Goal: Book appointment/travel/reservation

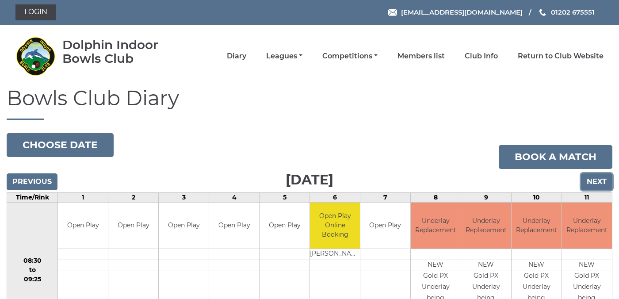
click at [600, 180] on input "Next" at bounding box center [596, 181] width 31 height 17
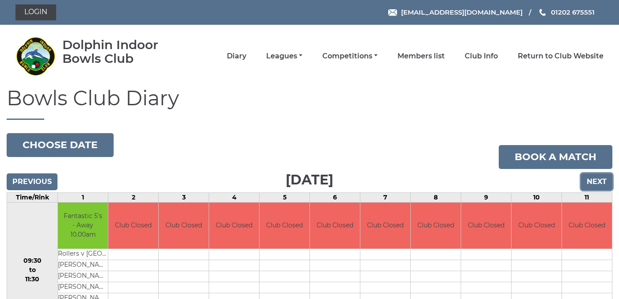
click at [593, 184] on input "Next" at bounding box center [596, 181] width 31 height 17
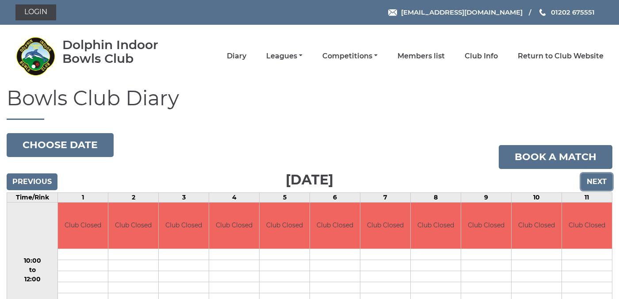
click at [597, 184] on input "Next" at bounding box center [596, 181] width 31 height 17
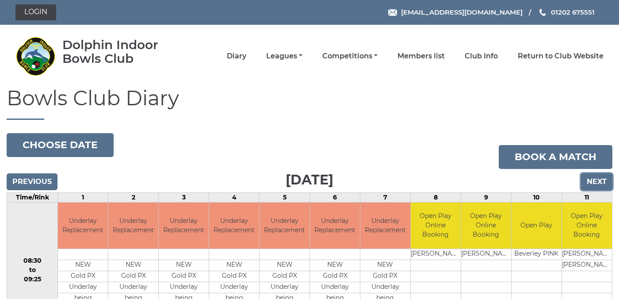
click at [600, 180] on input "Next" at bounding box center [596, 181] width 31 height 17
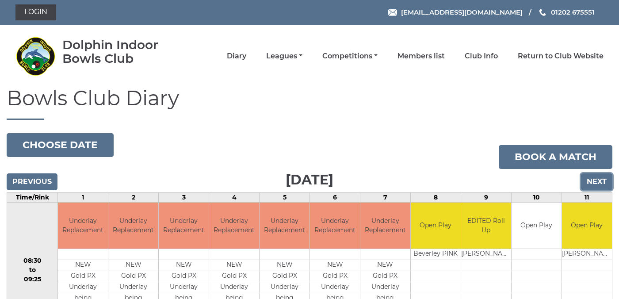
click at [599, 180] on input "Next" at bounding box center [596, 181] width 31 height 17
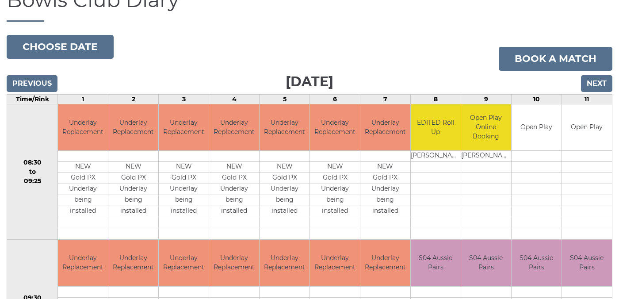
scroll to position [98, 0]
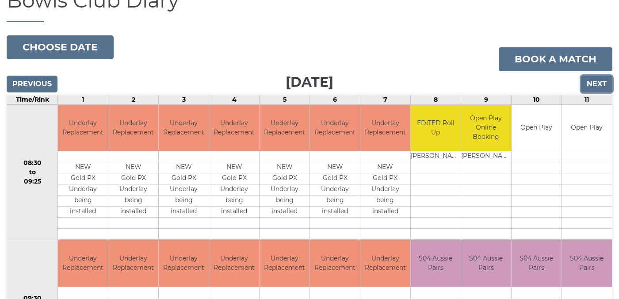
click at [597, 85] on input "Next" at bounding box center [596, 84] width 31 height 17
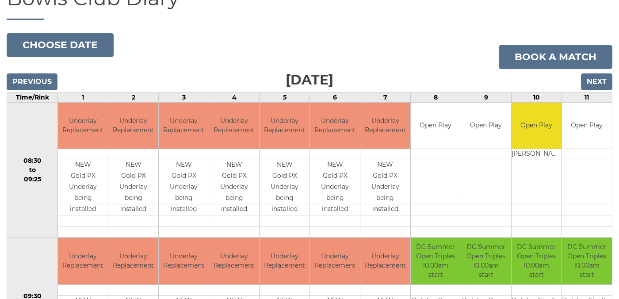
scroll to position [99, 0]
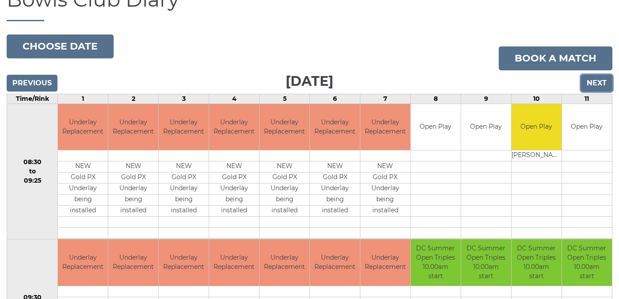
click at [597, 84] on input "Next" at bounding box center [596, 83] width 31 height 17
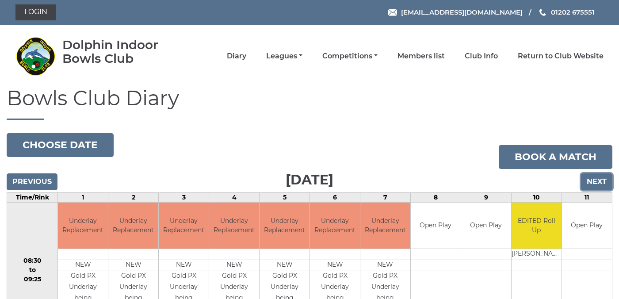
click at [596, 182] on input "Next" at bounding box center [596, 181] width 31 height 17
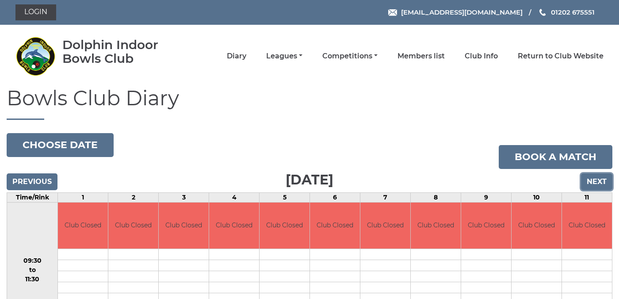
click at [596, 180] on input "Next" at bounding box center [596, 181] width 31 height 17
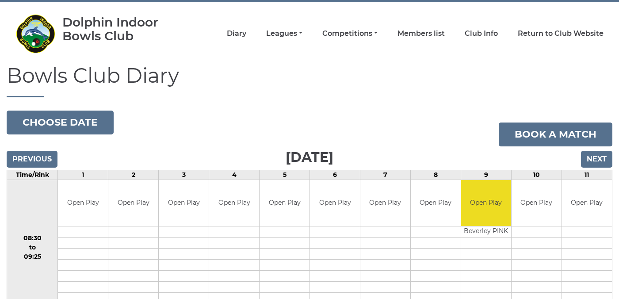
scroll to position [19, 0]
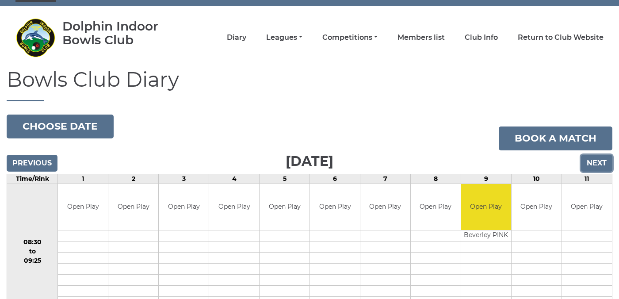
click at [600, 160] on input "Next" at bounding box center [596, 163] width 31 height 17
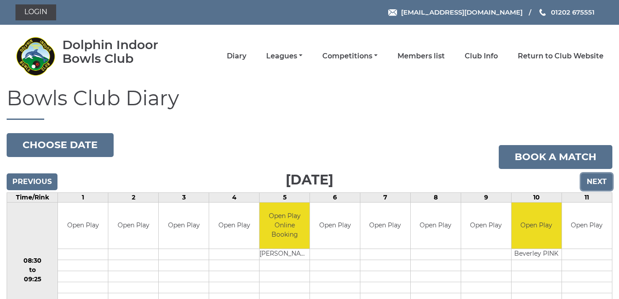
click at [594, 184] on input "Next" at bounding box center [596, 181] width 31 height 17
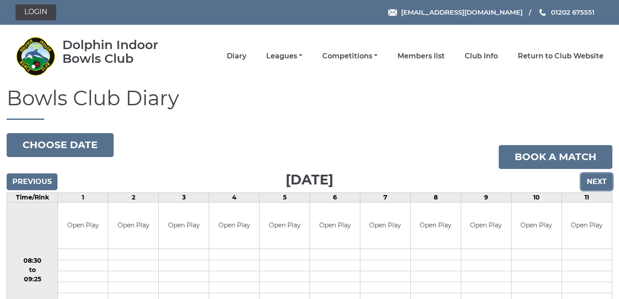
click at [597, 180] on input "Next" at bounding box center [596, 181] width 31 height 17
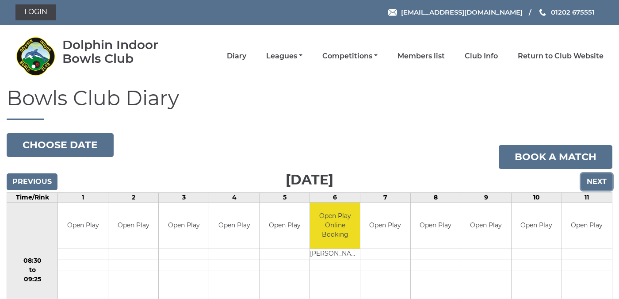
click at [595, 184] on input "Next" at bounding box center [596, 181] width 31 height 17
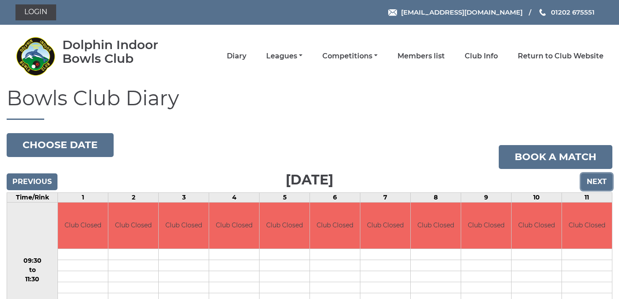
click at [595, 184] on input "Next" at bounding box center [596, 181] width 31 height 17
click at [595, 185] on input "Next" at bounding box center [596, 181] width 31 height 17
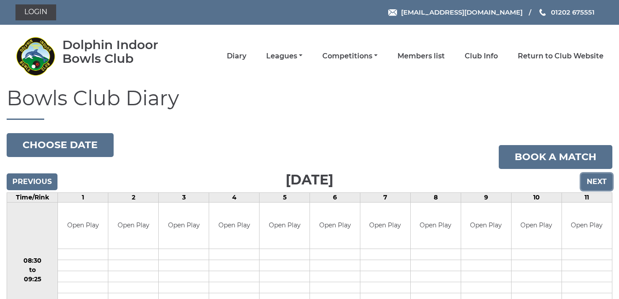
click at [596, 181] on input "Next" at bounding box center [596, 181] width 31 height 17
click at [599, 184] on input "Next" at bounding box center [596, 181] width 31 height 17
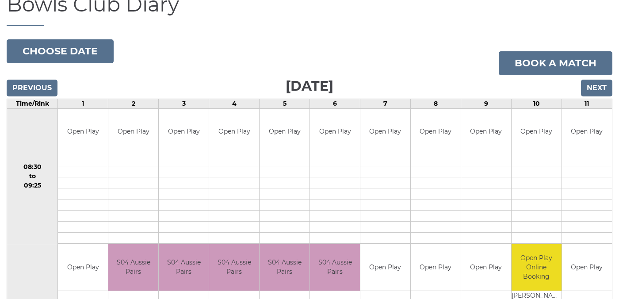
scroll to position [88, 0]
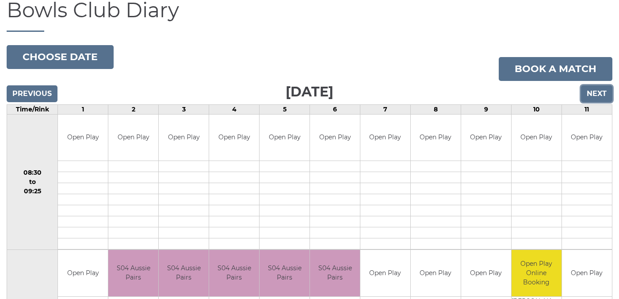
click at [597, 94] on input "Next" at bounding box center [596, 93] width 31 height 17
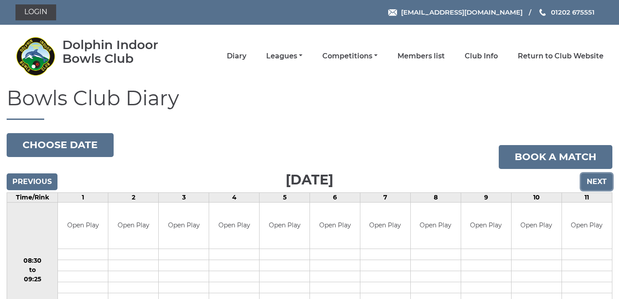
click at [599, 180] on input "Next" at bounding box center [596, 181] width 31 height 17
click at [42, 179] on input "Previous" at bounding box center [32, 181] width 51 height 17
